Goal: Transaction & Acquisition: Purchase product/service

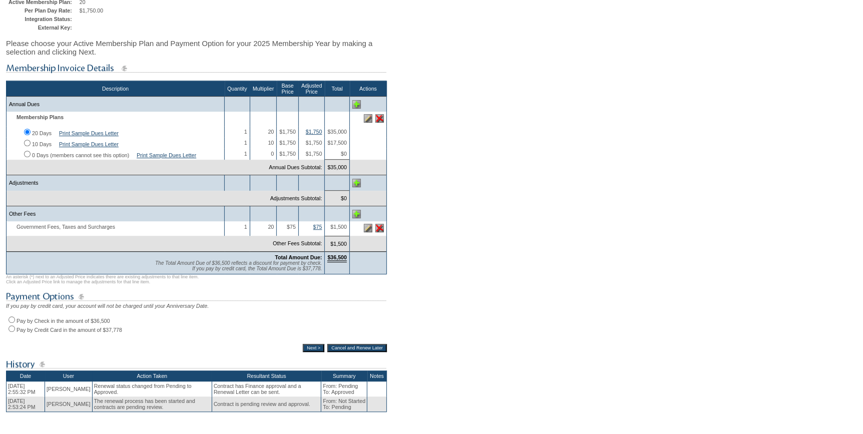
scroll to position [136, 0]
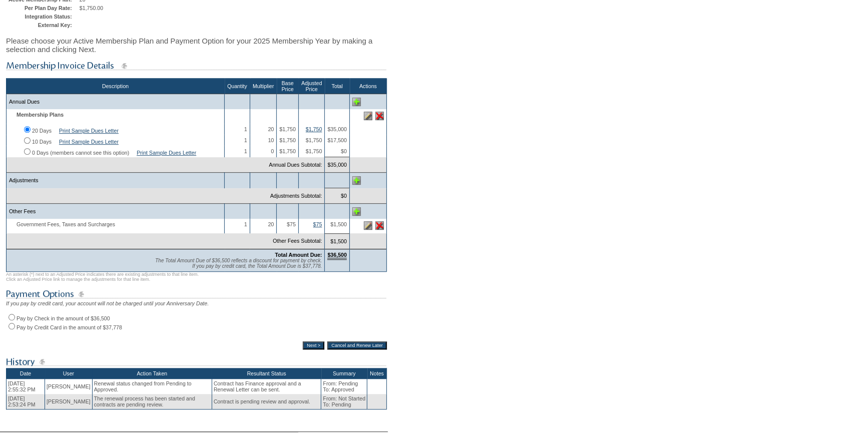
click at [10, 320] on input "Pay by Check in the amount of $36,500" at bounding box center [12, 317] width 7 height 7
radio input "true"
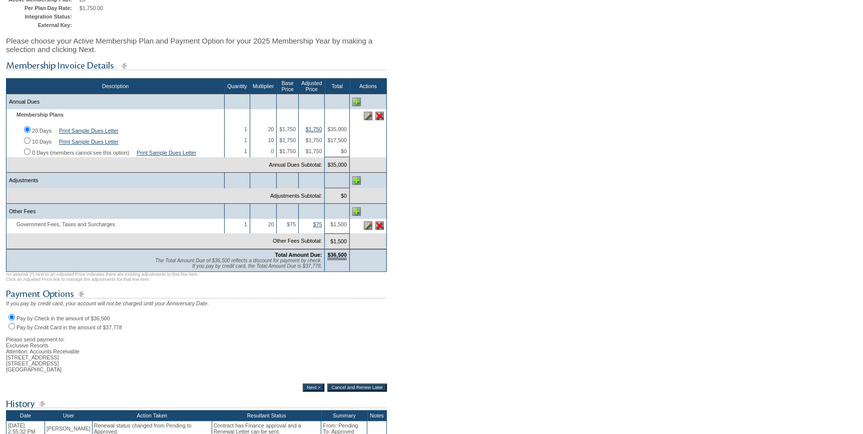
click at [308, 391] on input "Next >" at bounding box center [314, 387] width 22 height 8
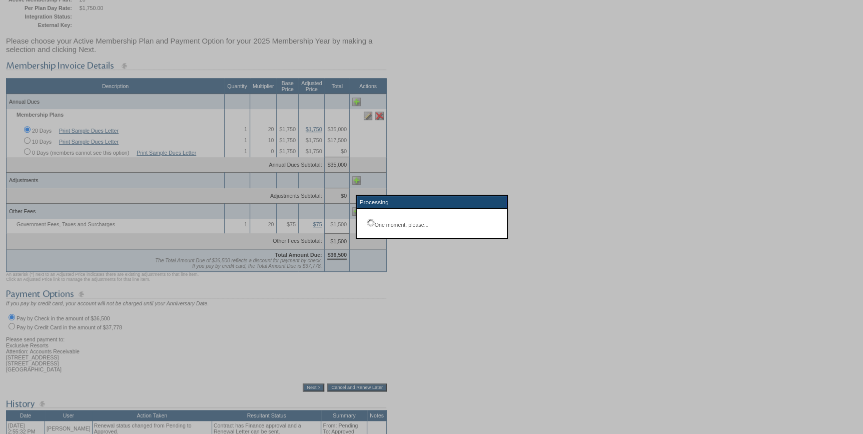
scroll to position [72, 0]
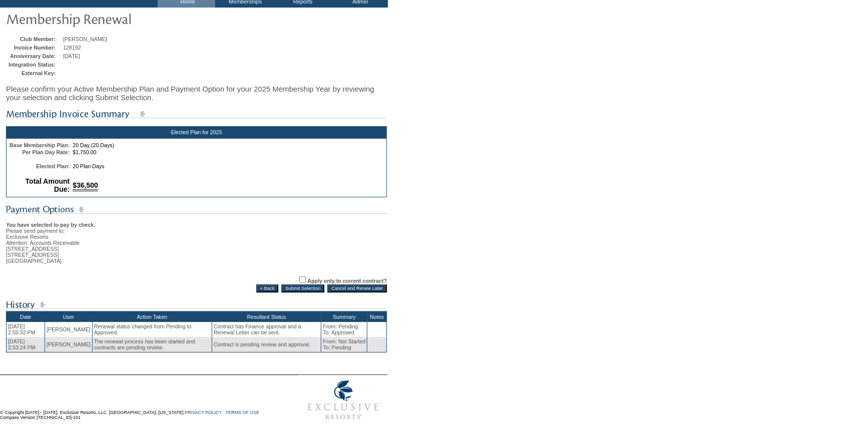
click at [309, 285] on input "Submit Selection" at bounding box center [302, 288] width 43 height 8
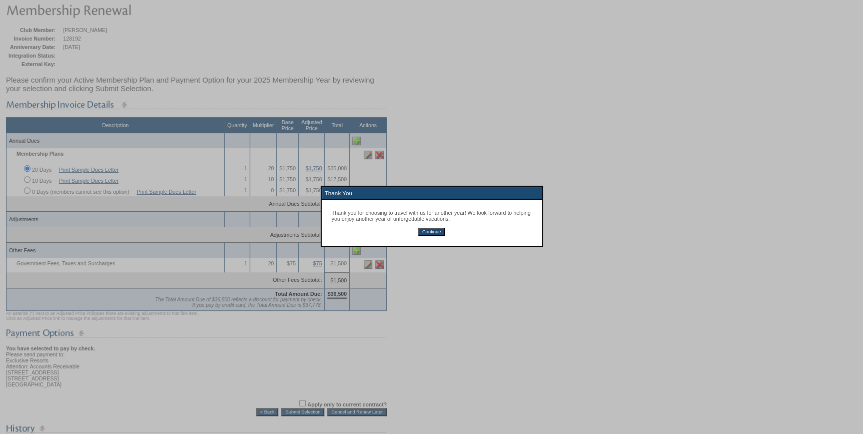
click at [431, 232] on input "Continue" at bounding box center [431, 232] width 27 height 8
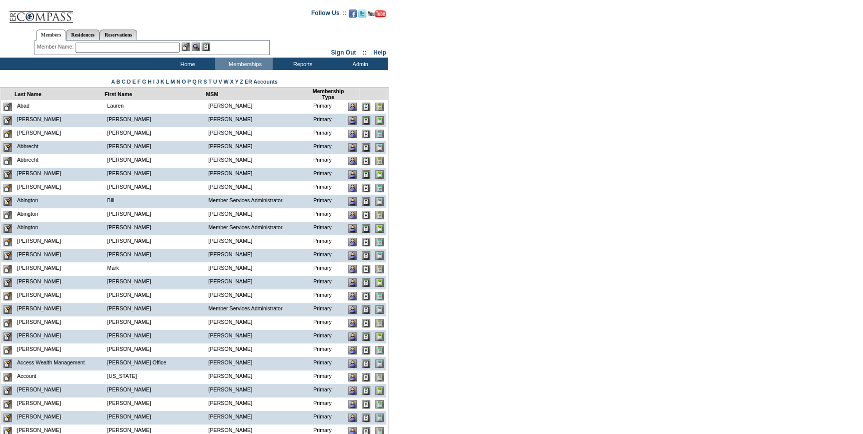
click at [78, 45] on input "text" at bounding box center [128, 48] width 104 height 10
paste input "[EMAIL_ADDRESS][DOMAIN_NAME]"
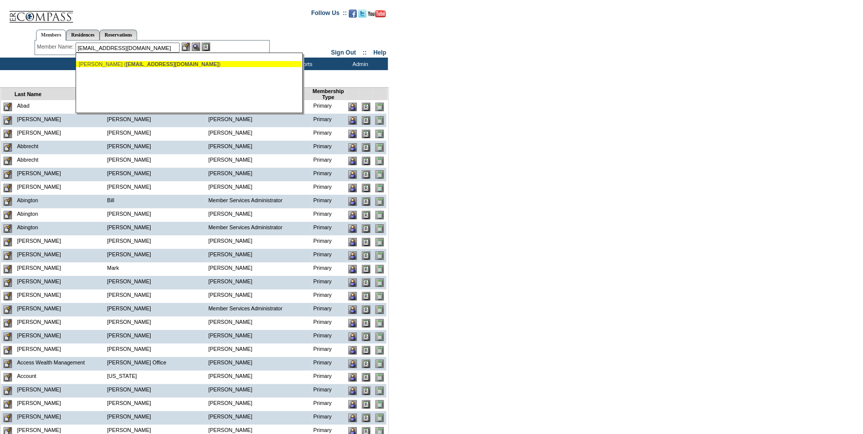
click at [107, 65] on div "[PERSON_NAME] ( [EMAIL_ADDRESS][DOMAIN_NAME] )" at bounding box center [189, 64] width 220 height 6
type input "[PERSON_NAME] ([EMAIL_ADDRESS][DOMAIN_NAME])"
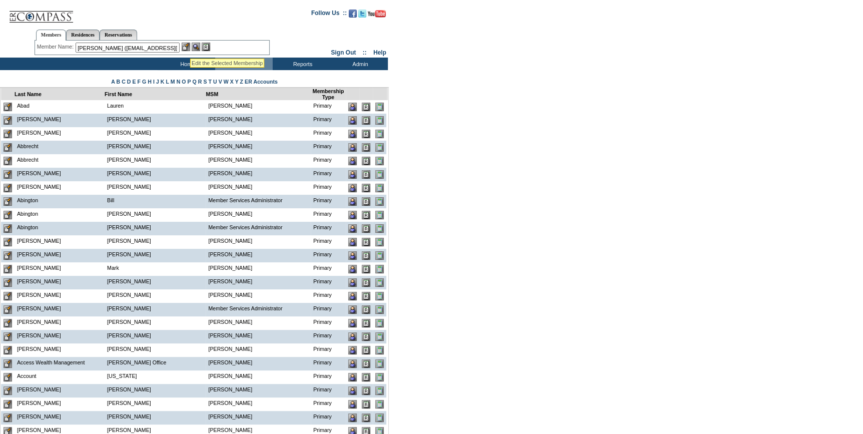
click at [190, 46] on img at bounding box center [186, 47] width 9 height 9
